Goal: Transaction & Acquisition: Purchase product/service

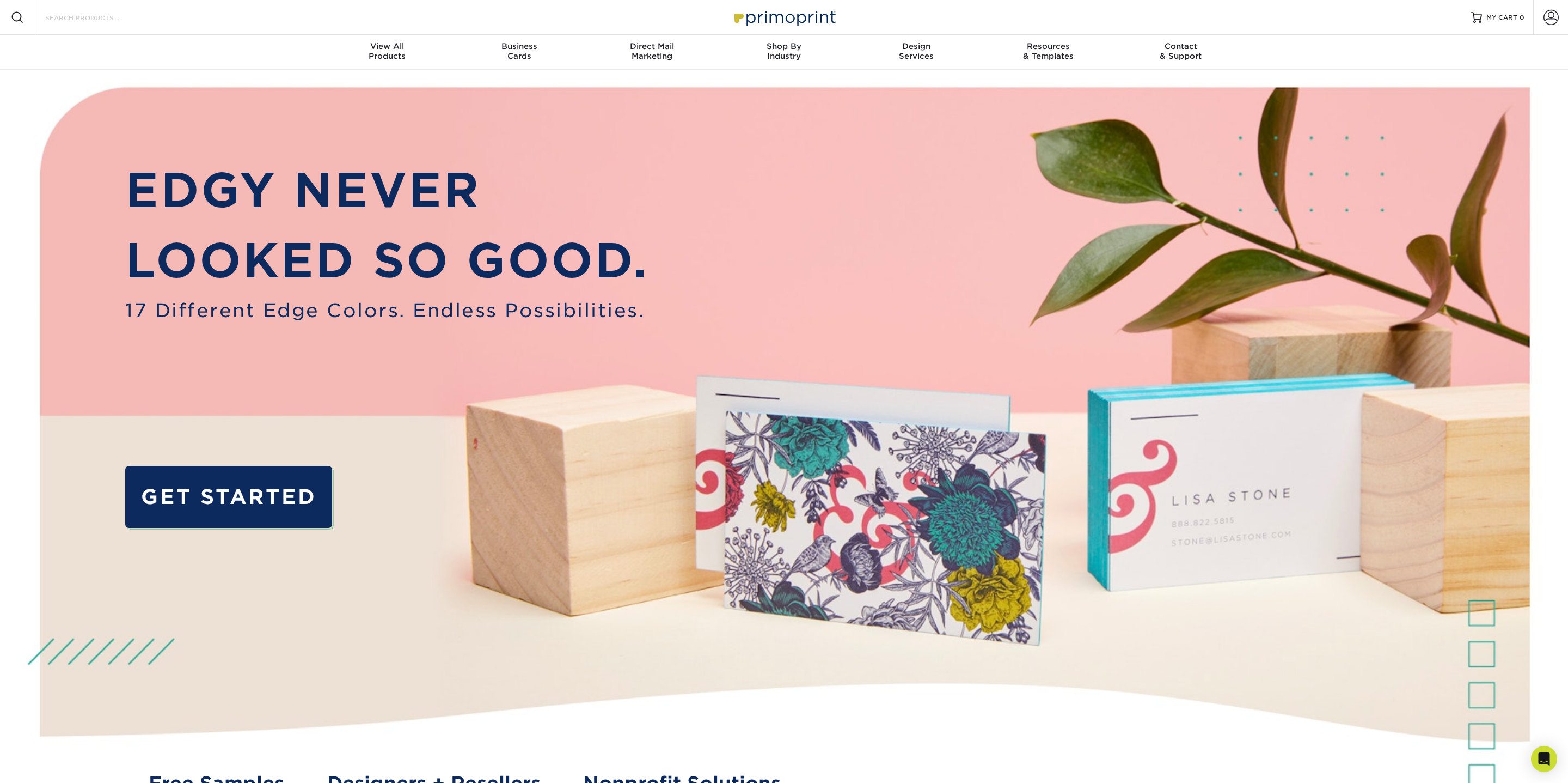
click at [121, 17] on input "Search Products" at bounding box center [97, 17] width 106 height 13
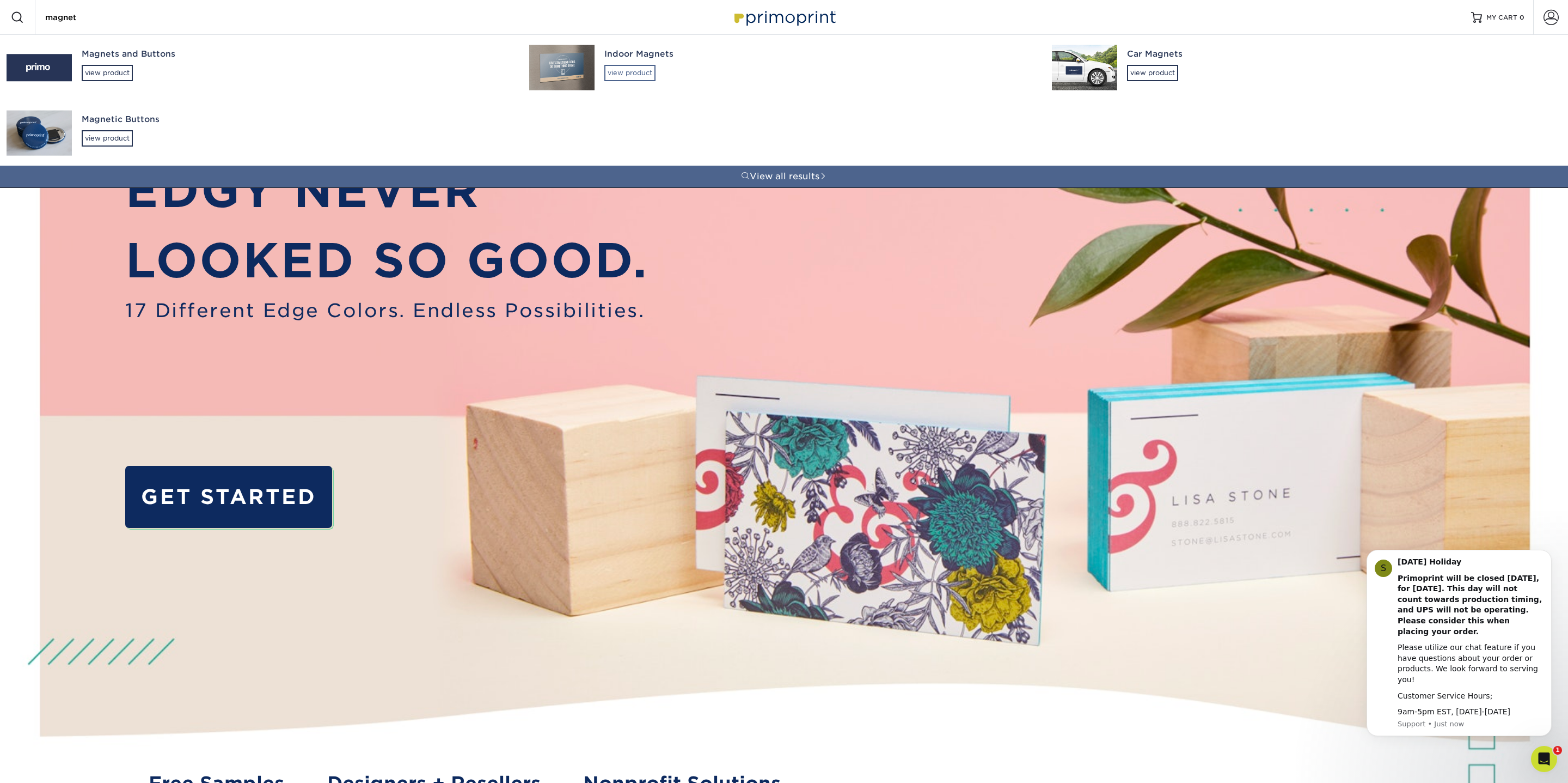
type input "magnet"
click at [637, 76] on div "view product" at bounding box center [629, 73] width 51 height 16
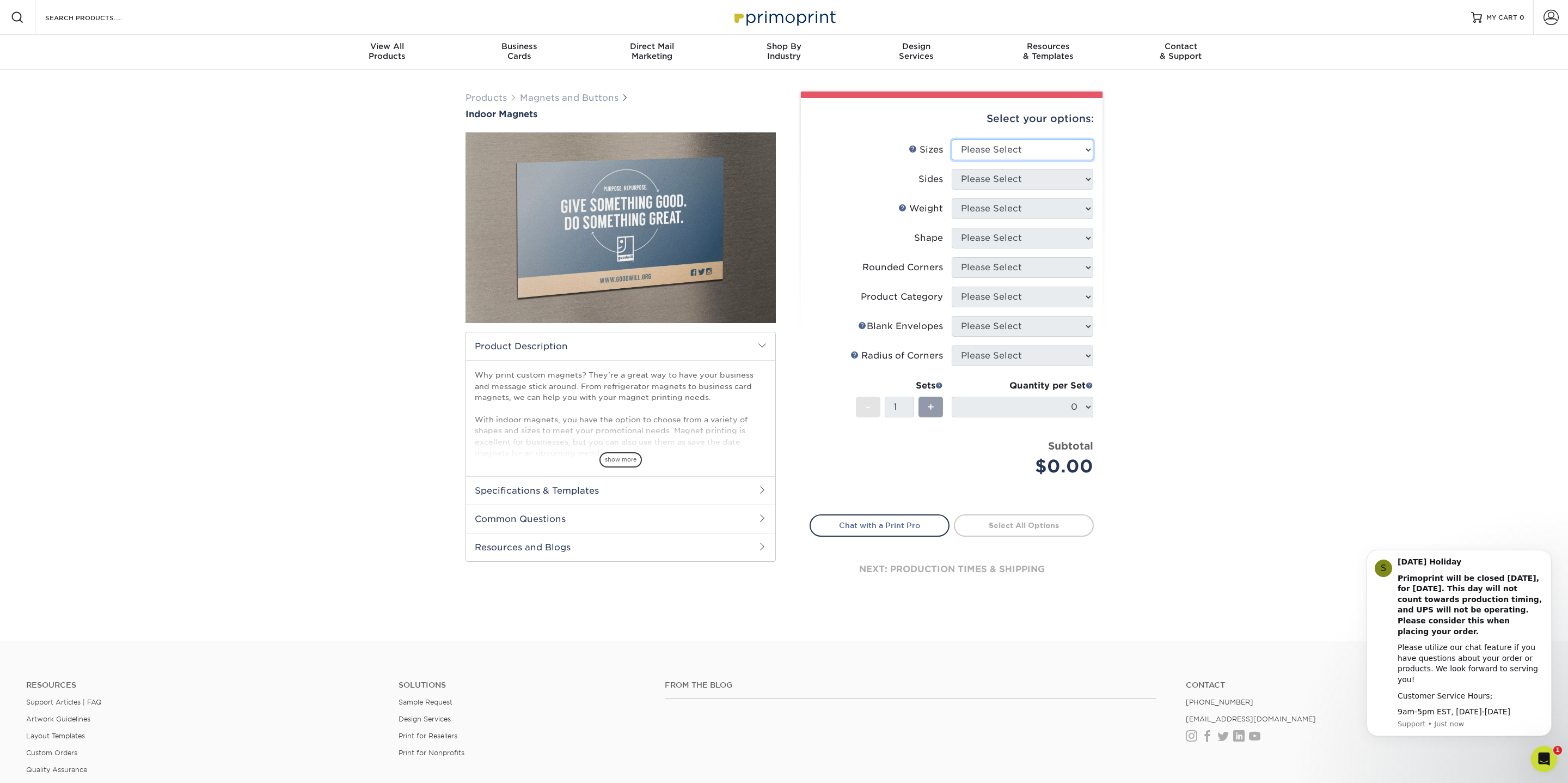
click at [987, 158] on select "Please Select 2" x 3.5" 2.5" x 3.5" 3" x 4" 3.5" x 8.5" 4" x 6" 4" x 7" 4" x 8"…" at bounding box center [1022, 149] width 141 height 20
select select "5.00x7.00"
click at [952, 140] on select "Please Select 2" x 3.5" 2.5" x 3.5" 3" x 4" 3.5" x 8.5" 4" x 6" 4" x 7" 4" x 8"…" at bounding box center [1022, 149] width 141 height 20
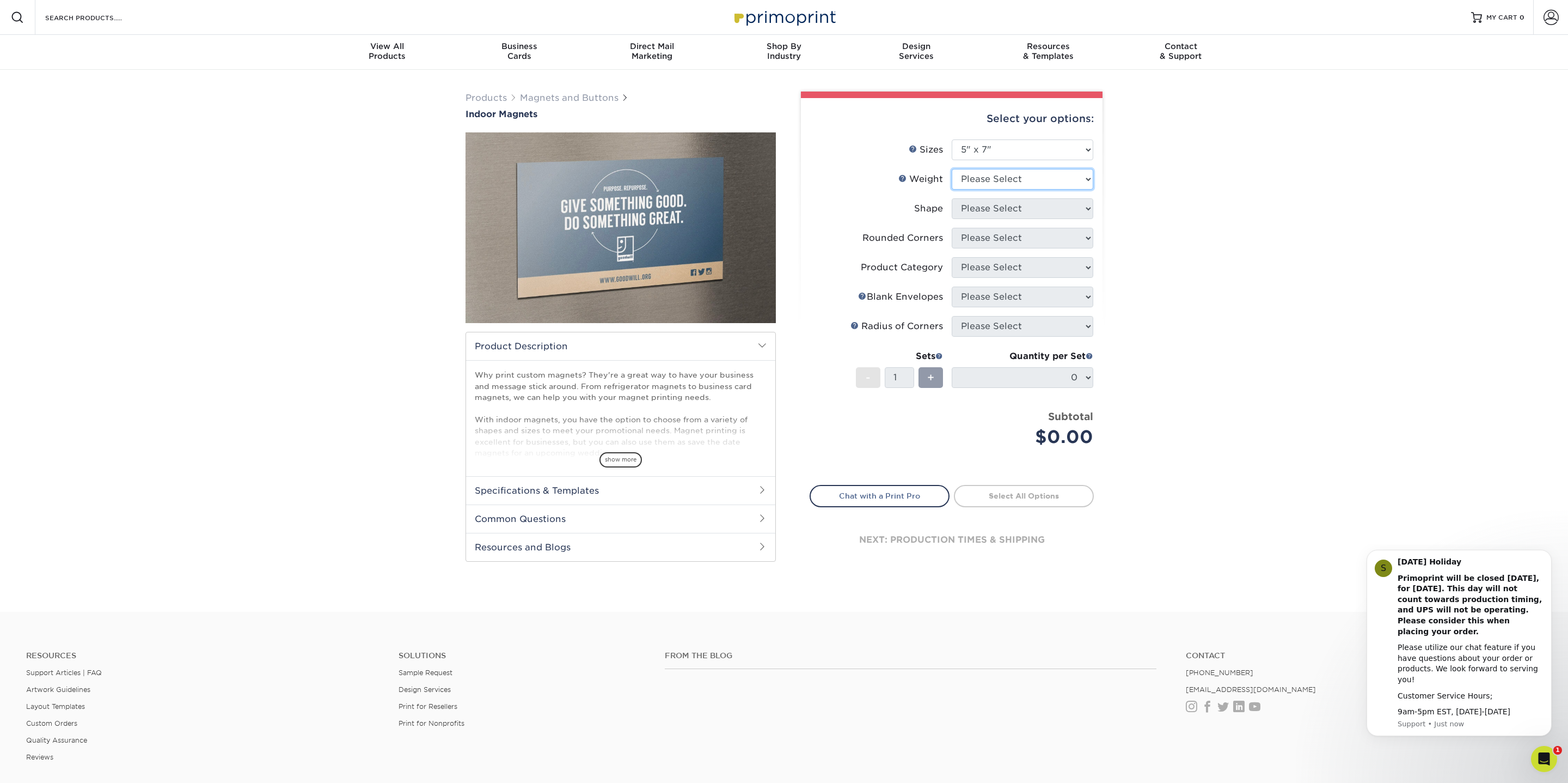
click at [992, 176] on select "Please Select MAGNET" at bounding box center [1022, 179] width 141 height 20
select select "MAGNET"
click at [952, 169] on select "Please Select MAGNET" at bounding box center [1022, 179] width 141 height 20
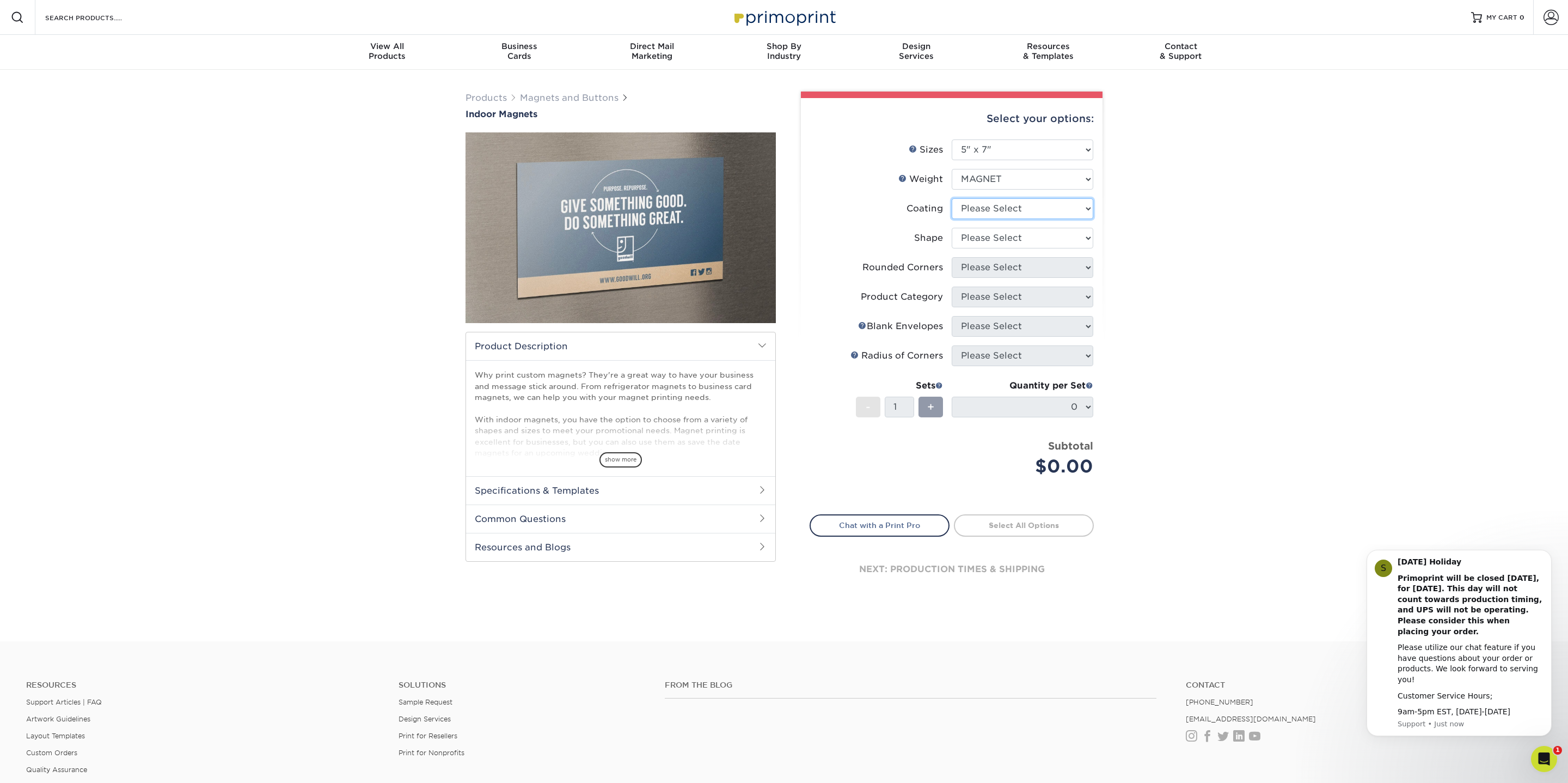
click at [984, 205] on select at bounding box center [1022, 208] width 141 height 20
select select "1e8116af-acfc-44b1-83dc-8181aa338834"
click at [952, 198] on select at bounding box center [1022, 208] width 141 height 20
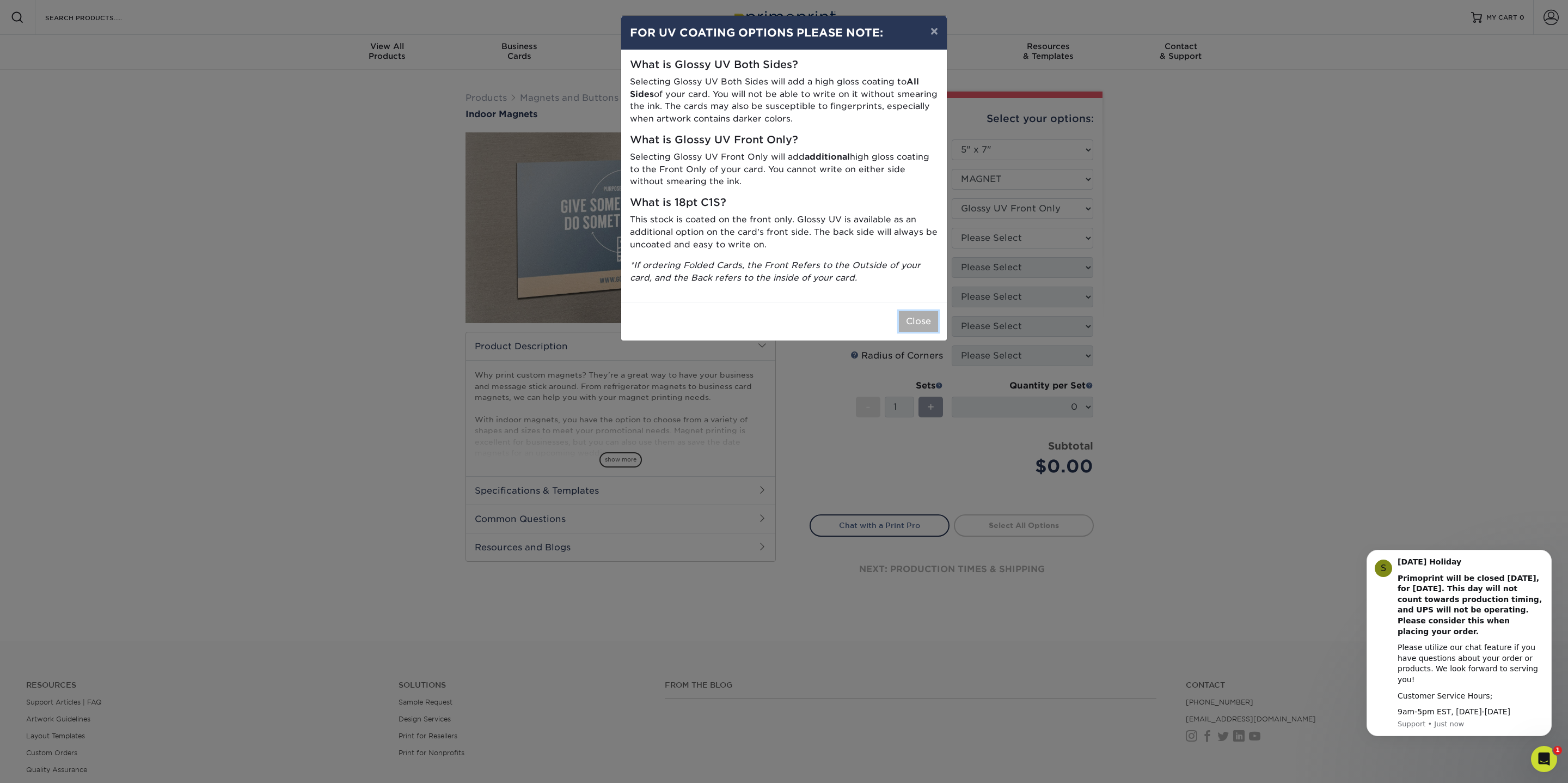
click at [919, 317] on button "Close" at bounding box center [918, 321] width 39 height 20
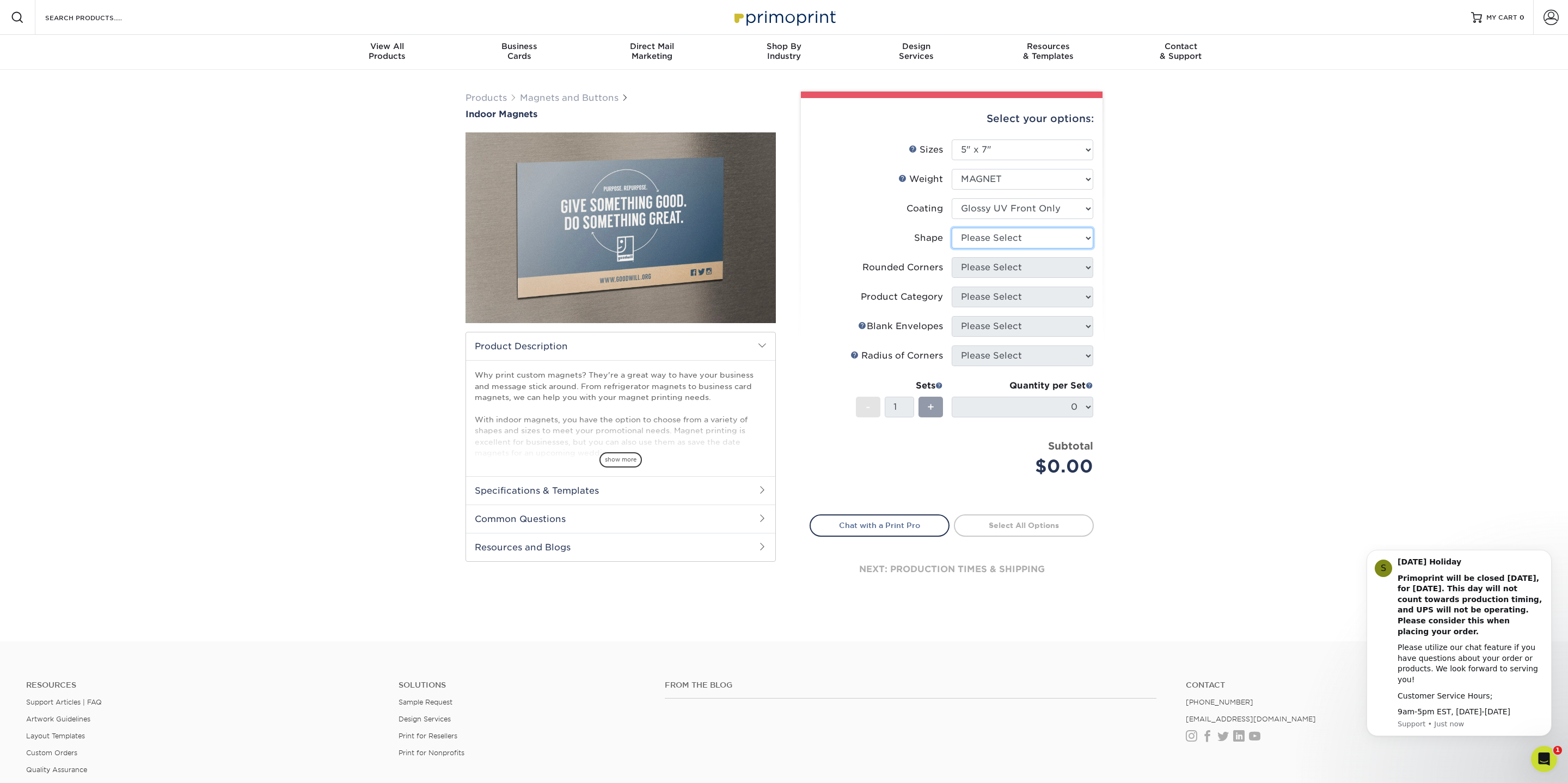
click at [979, 236] on select "Please Select Standard" at bounding box center [1022, 237] width 141 height 20
select select "standard"
click at [952, 227] on select "Please Select Standard" at bounding box center [1022, 237] width 141 height 20
click at [979, 271] on select "Please Select Yes - Round 4 Corners No" at bounding box center [1022, 267] width 141 height 20
click at [952, 257] on select "Please Select Yes - Round 4 Corners No" at bounding box center [1022, 267] width 141 height 20
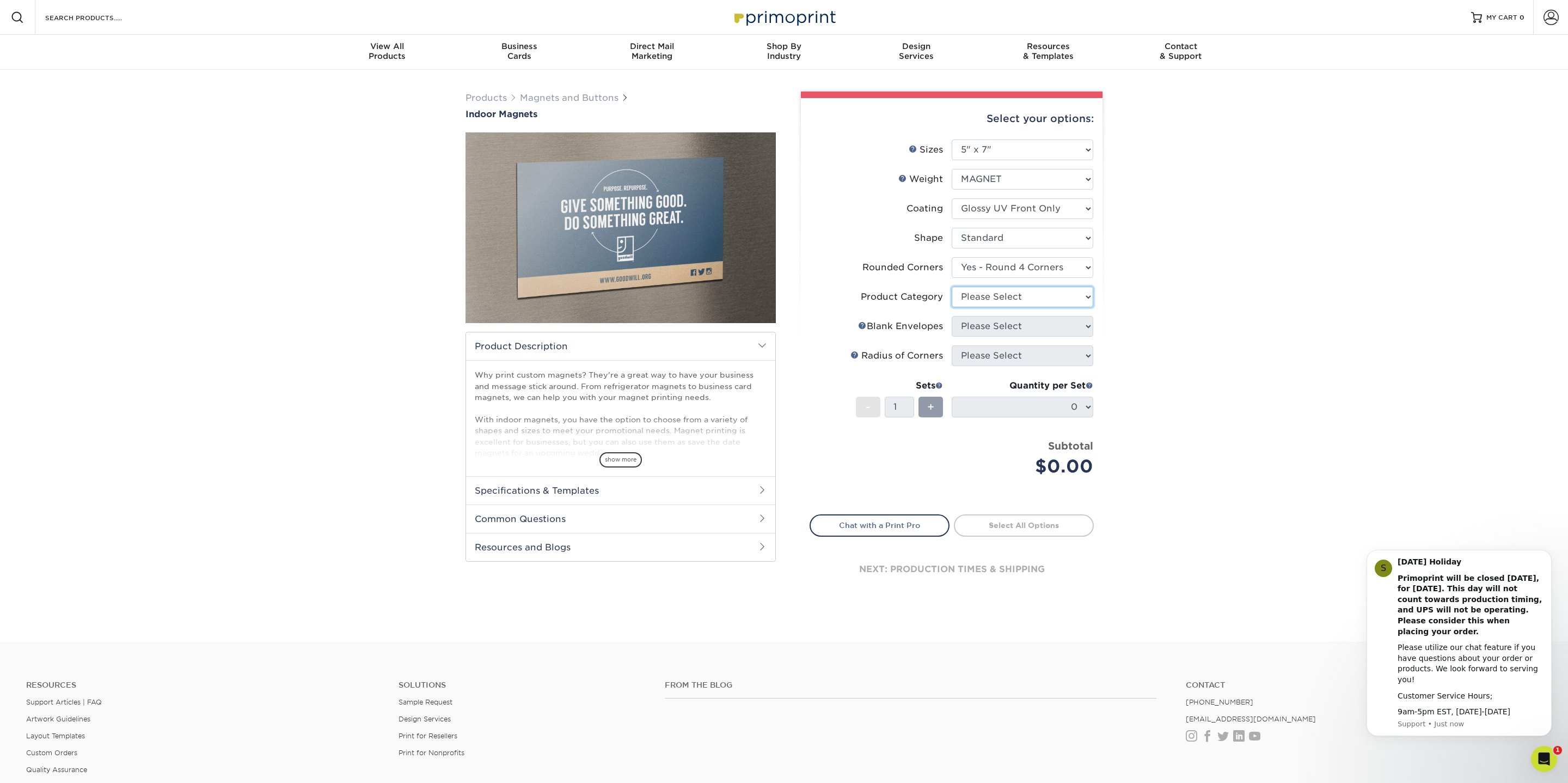
click at [978, 296] on select "Please Select" at bounding box center [1022, 296] width 141 height 20
click at [952, 287] on select "Please Select" at bounding box center [1022, 296] width 141 height 20
click at [996, 269] on select "Please Select Yes - Round 4 Corners No" at bounding box center [1022, 267] width 141 height 20
select select "0"
click at [952, 257] on select "Please Select Yes - Round 4 Corners No" at bounding box center [1022, 267] width 141 height 20
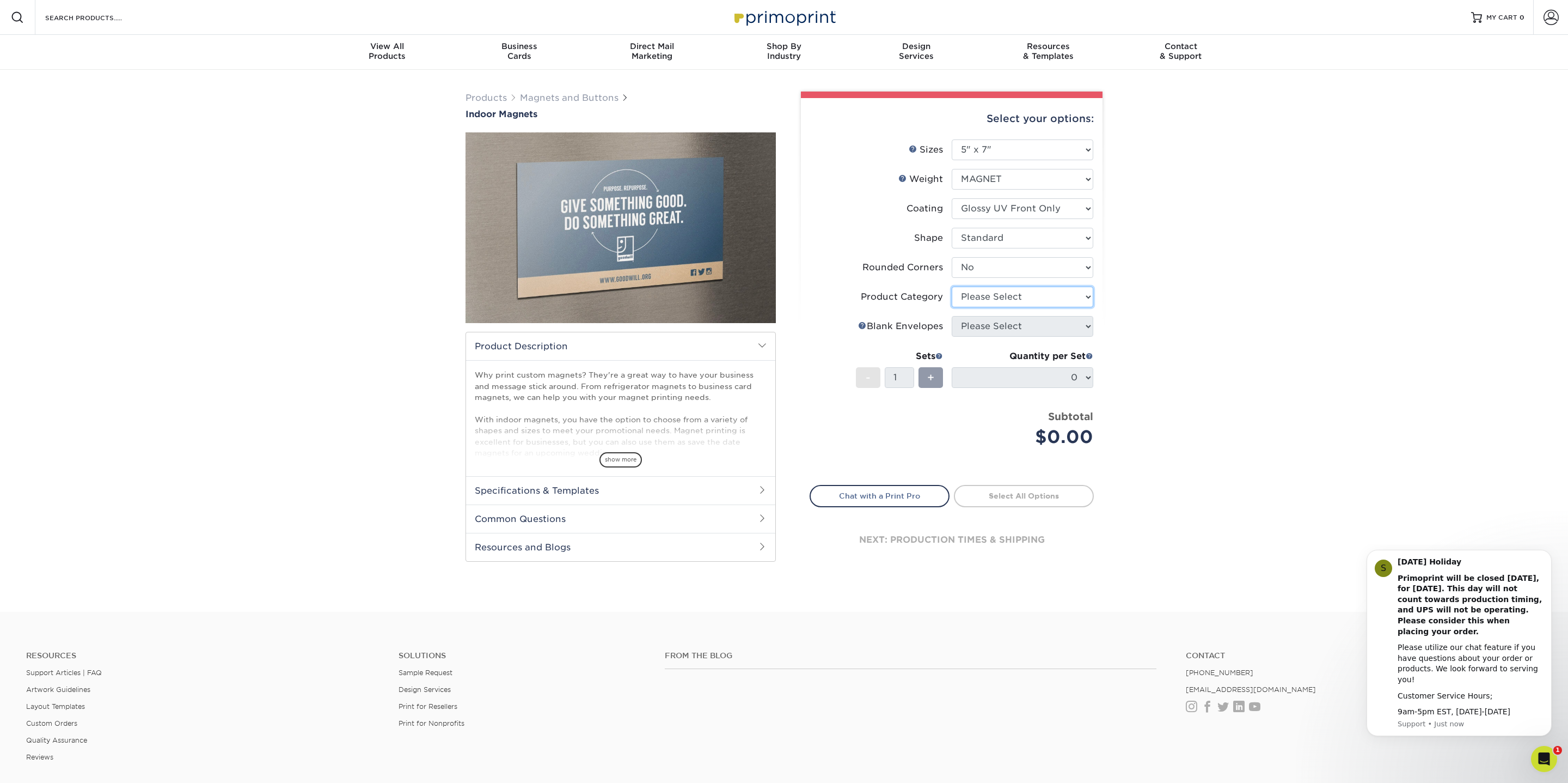
click at [977, 303] on select "Please Select" at bounding box center [1022, 296] width 141 height 20
click at [952, 287] on select "Please Select" at bounding box center [1022, 296] width 141 height 20
click at [978, 301] on select "Please Select" at bounding box center [1022, 296] width 141 height 20
click at [1003, 205] on select at bounding box center [1022, 208] width 141 height 20
select select "3e7618de-abca-4bda-9f97-8b9129e913d8"
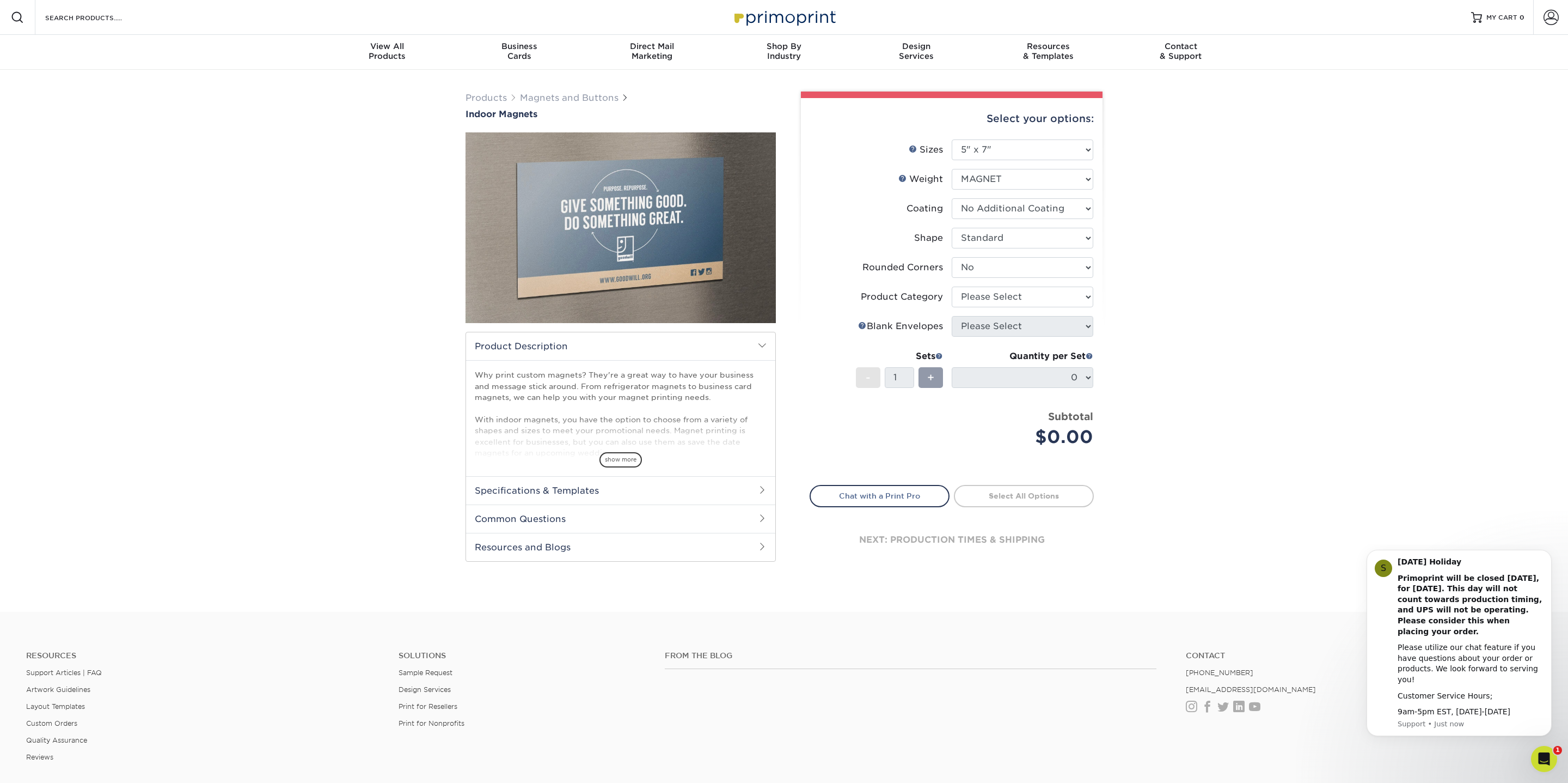
click at [952, 198] on select at bounding box center [1022, 208] width 141 height 20
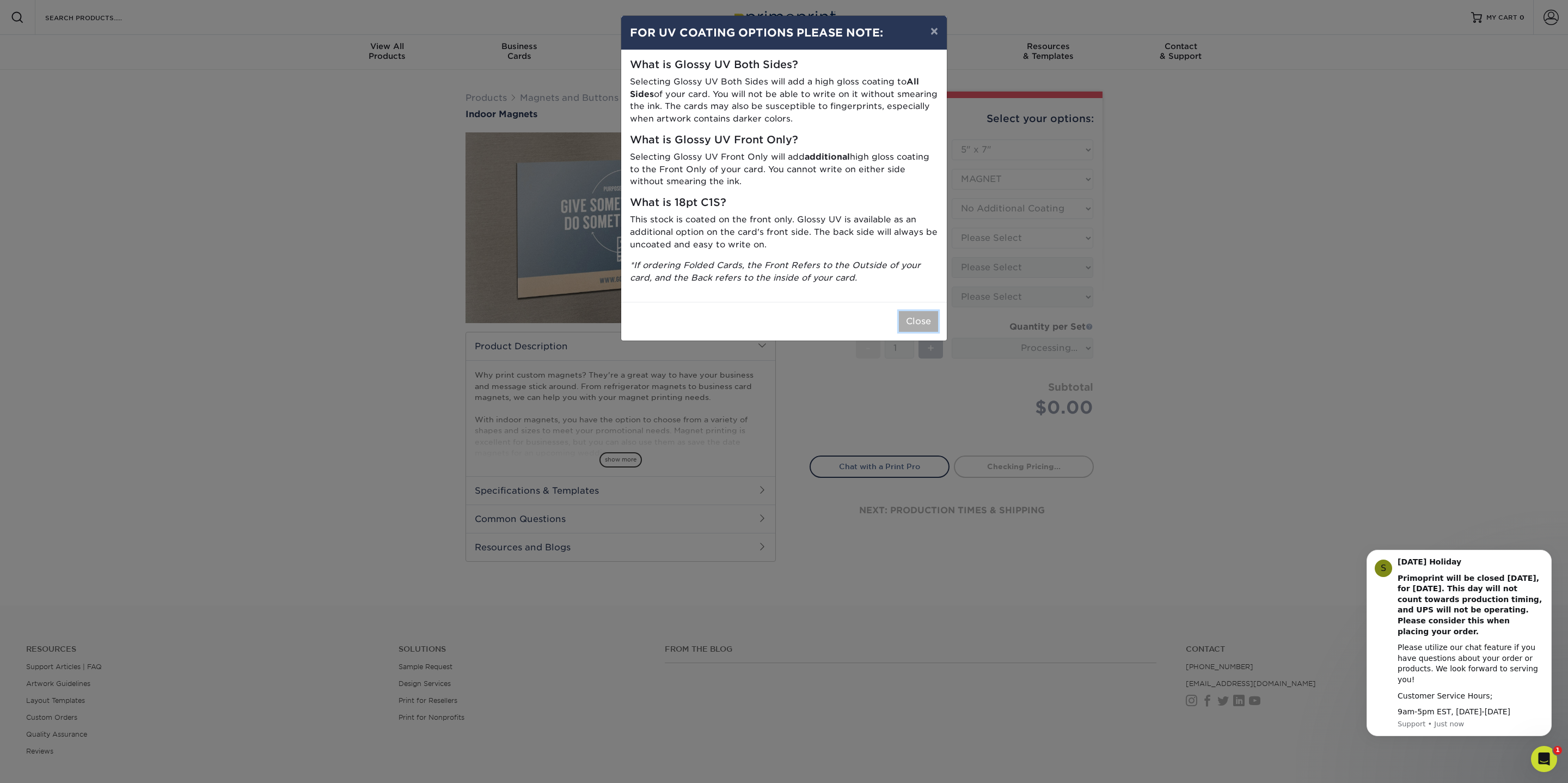
click at [909, 314] on button "Close" at bounding box center [918, 321] width 39 height 20
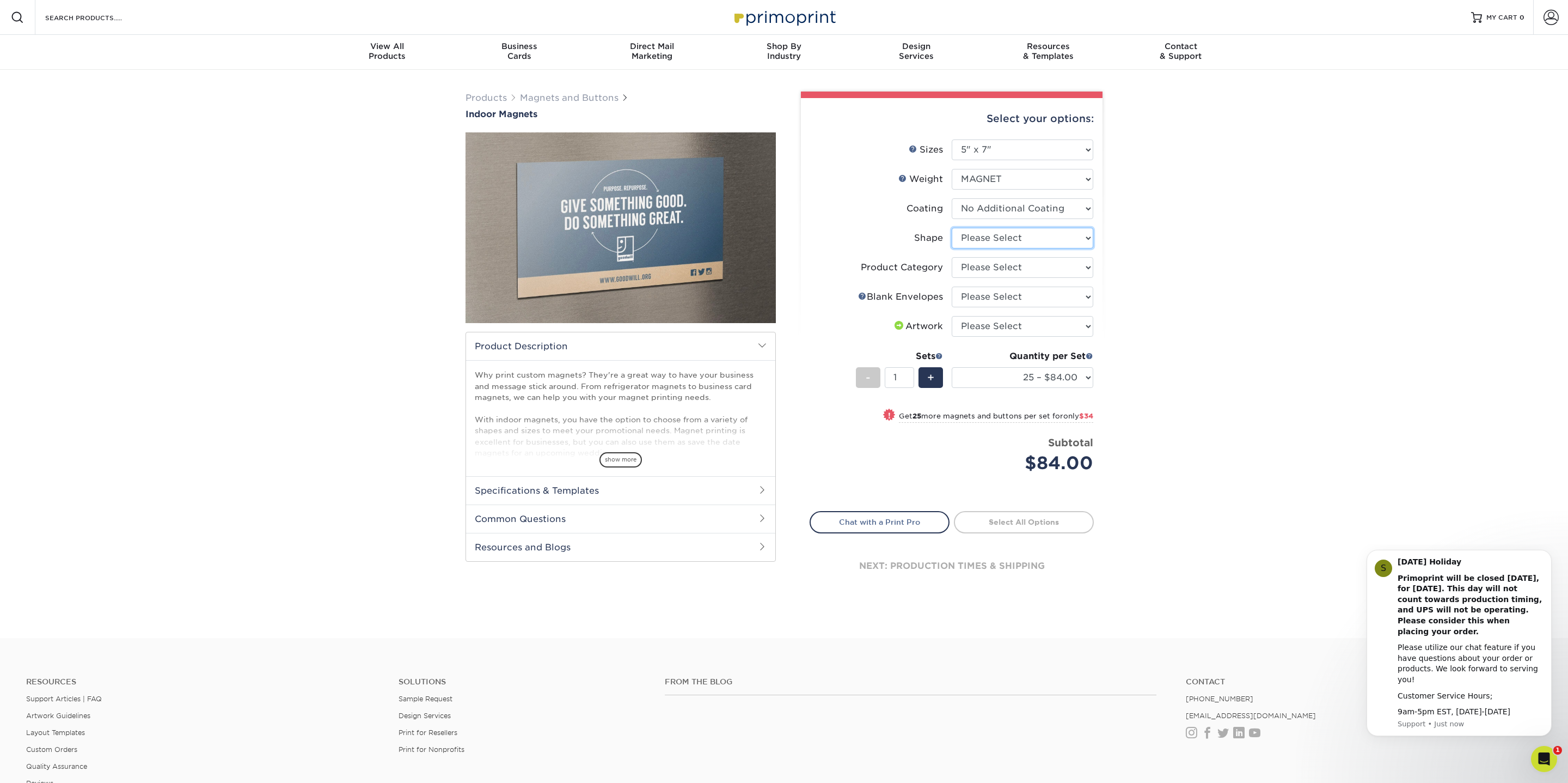
click at [1009, 236] on select "Please Select Standard" at bounding box center [1022, 237] width 141 height 20
select select "standard"
click at [952, 227] on select "Please Select Standard" at bounding box center [1022, 237] width 141 height 20
click at [997, 264] on select "Please Select Announcement Magnets" at bounding box center [1022, 267] width 141 height 20
select select "d49b6381-ea4f-4327-bc76-99beb740417d"
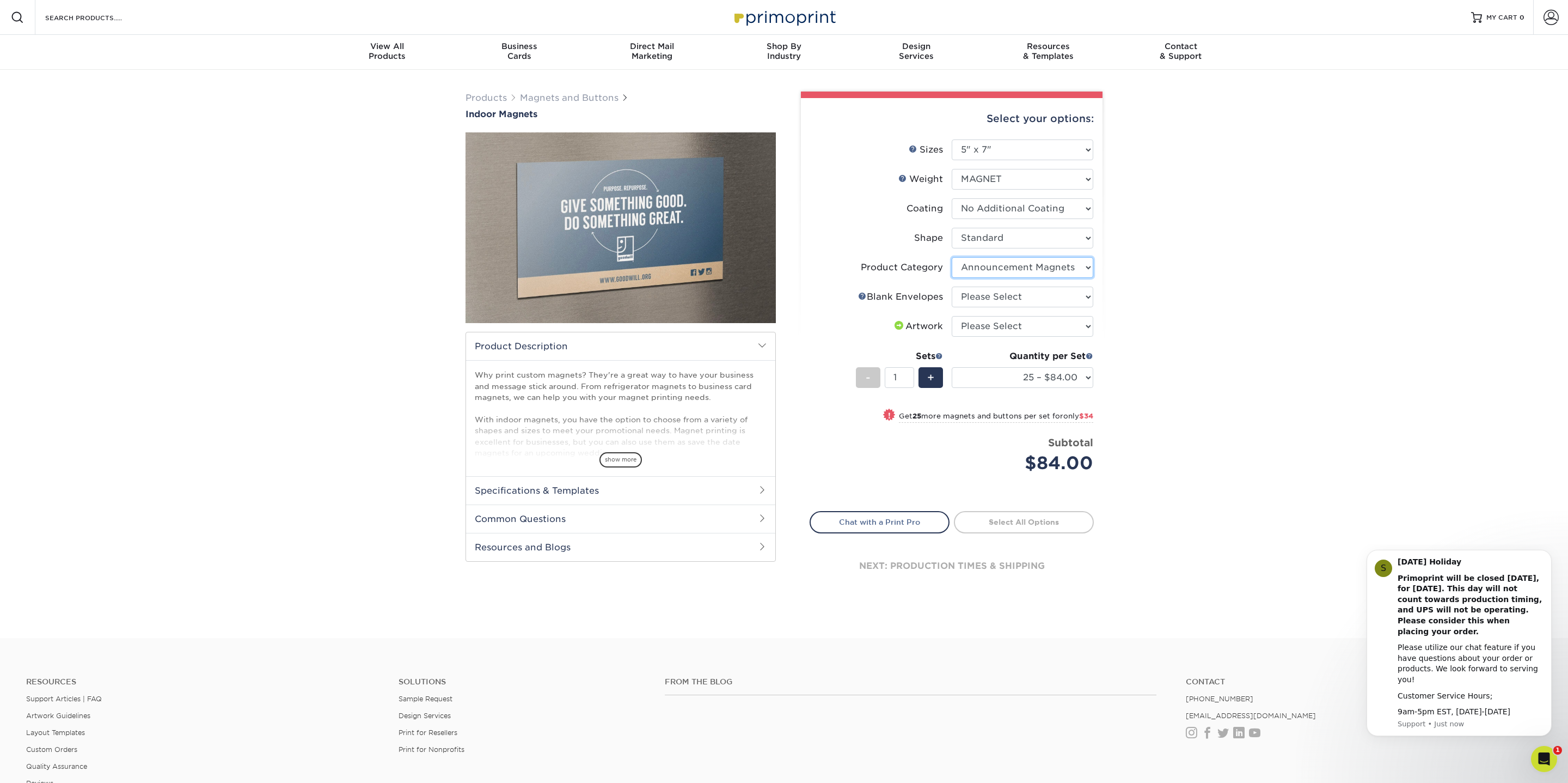
click at [952, 257] on select "Please Select Announcement Magnets" at bounding box center [1022, 267] width 141 height 20
click at [991, 297] on select "Please Select No Blank Envelopes Yes 200 Envelopes A7 Yes 25 Envelopes A7 Yes 5…" at bounding box center [1022, 296] width 141 height 20
select select "9f137334-7cf0-4a73-8a74-a4df662606ea"
click at [952, 287] on select "Please Select No Blank Envelopes Yes 200 Envelopes A7 Yes 25 Envelopes A7 Yes 5…" at bounding box center [1022, 296] width 141 height 20
click at [986, 333] on select "Please Select I will upload files I need a design - $50" at bounding box center [1022, 326] width 141 height 20
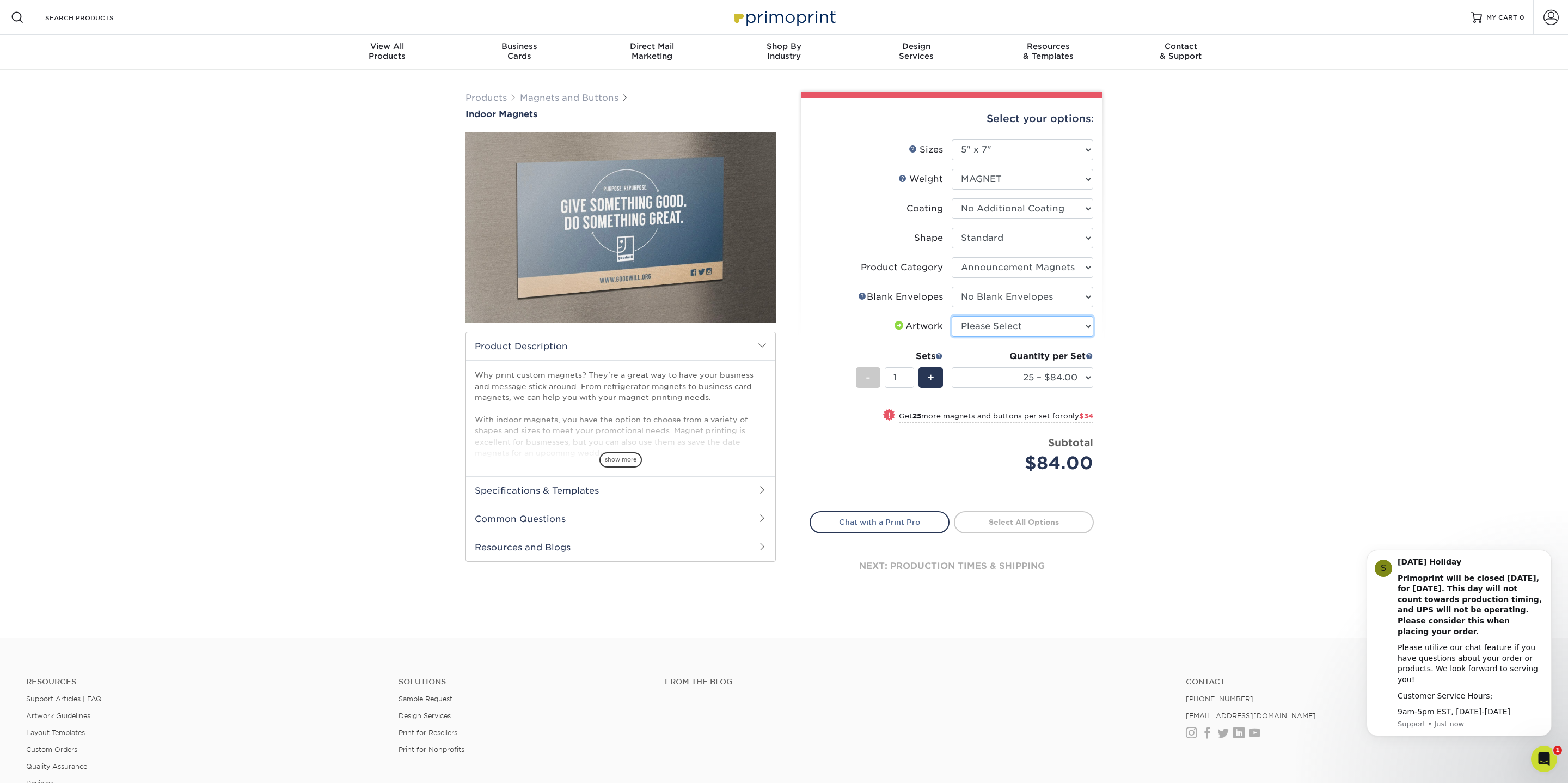
select select "upload"
click at [952, 316] on select "Please Select I will upload files I need a design - $50" at bounding box center [1022, 326] width 141 height 20
